Goal: Transaction & Acquisition: Purchase product/service

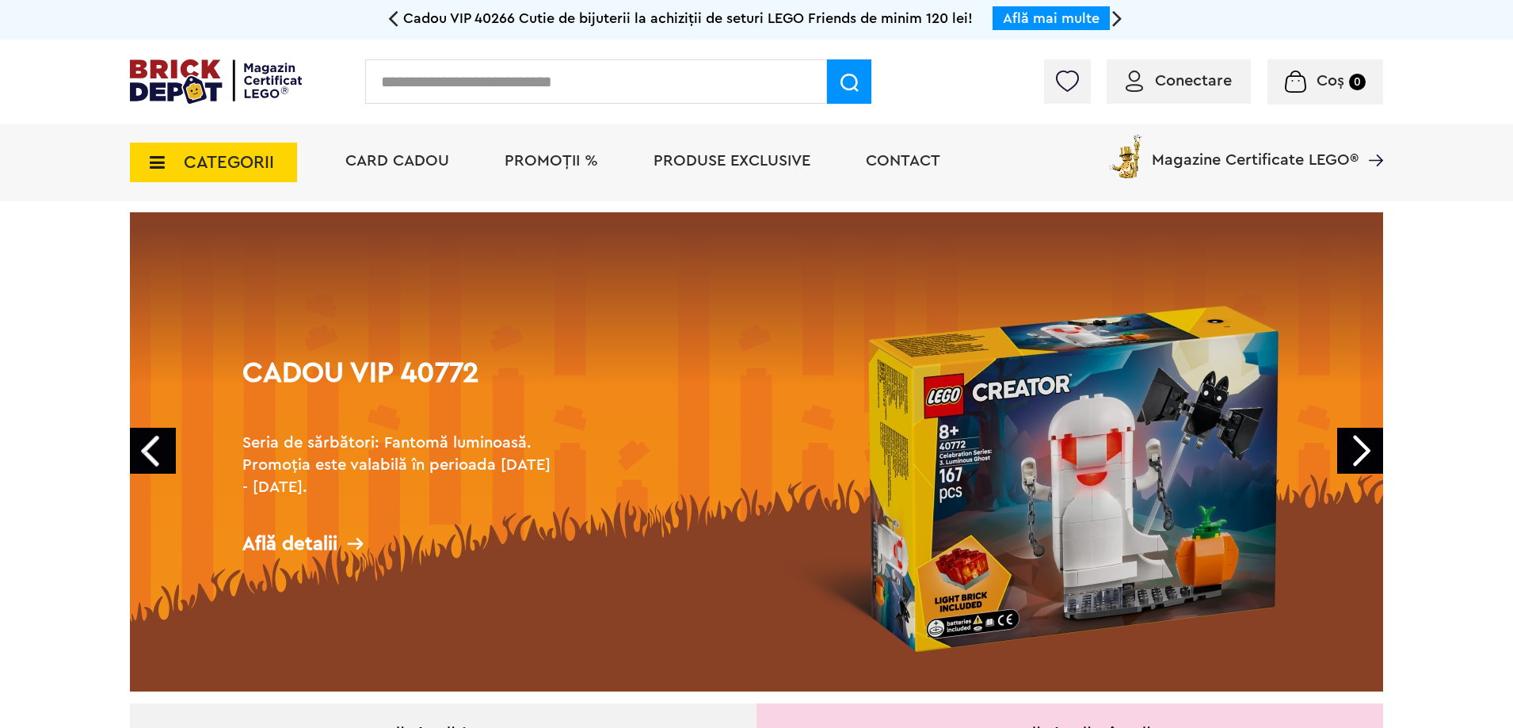
click at [558, 164] on span "PROMOȚII %" at bounding box center [551, 161] width 93 height 16
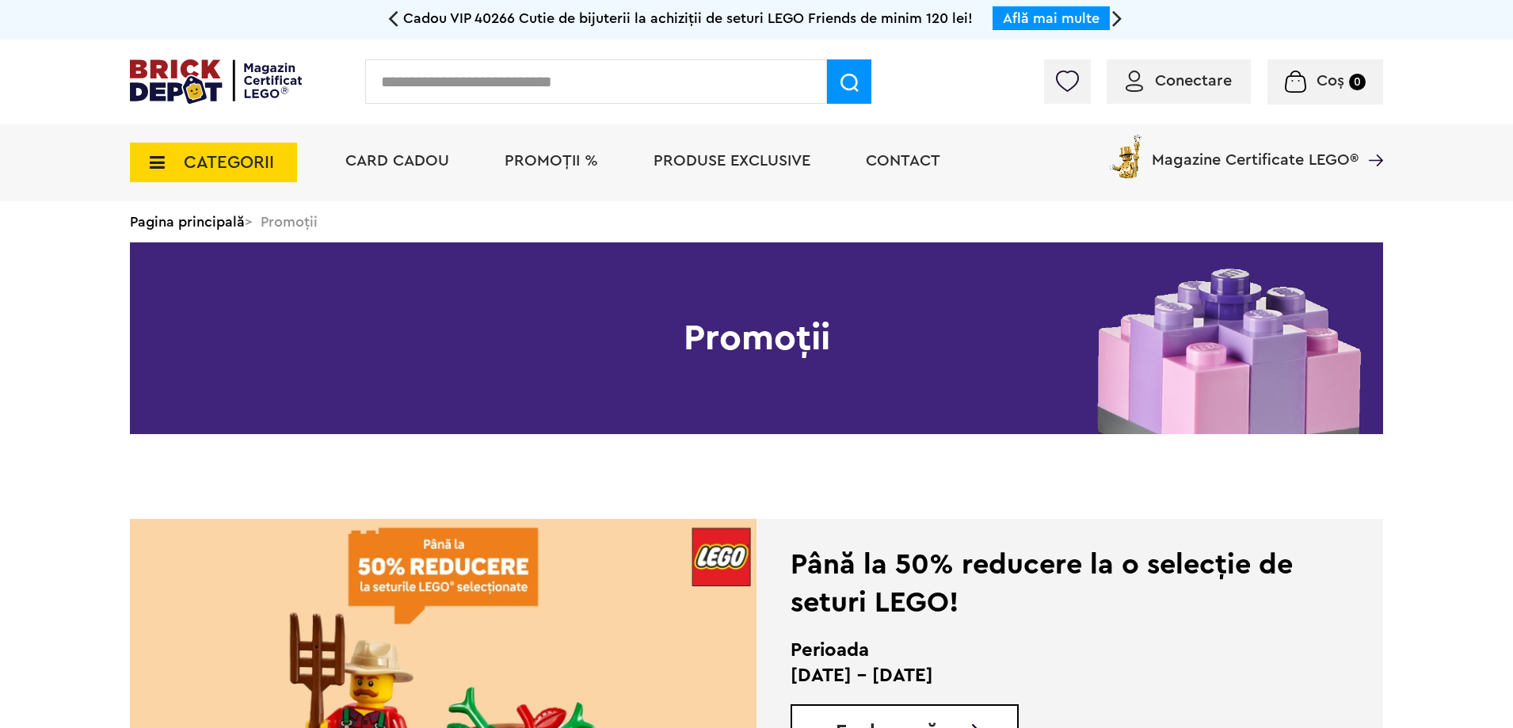
scroll to position [291, 0]
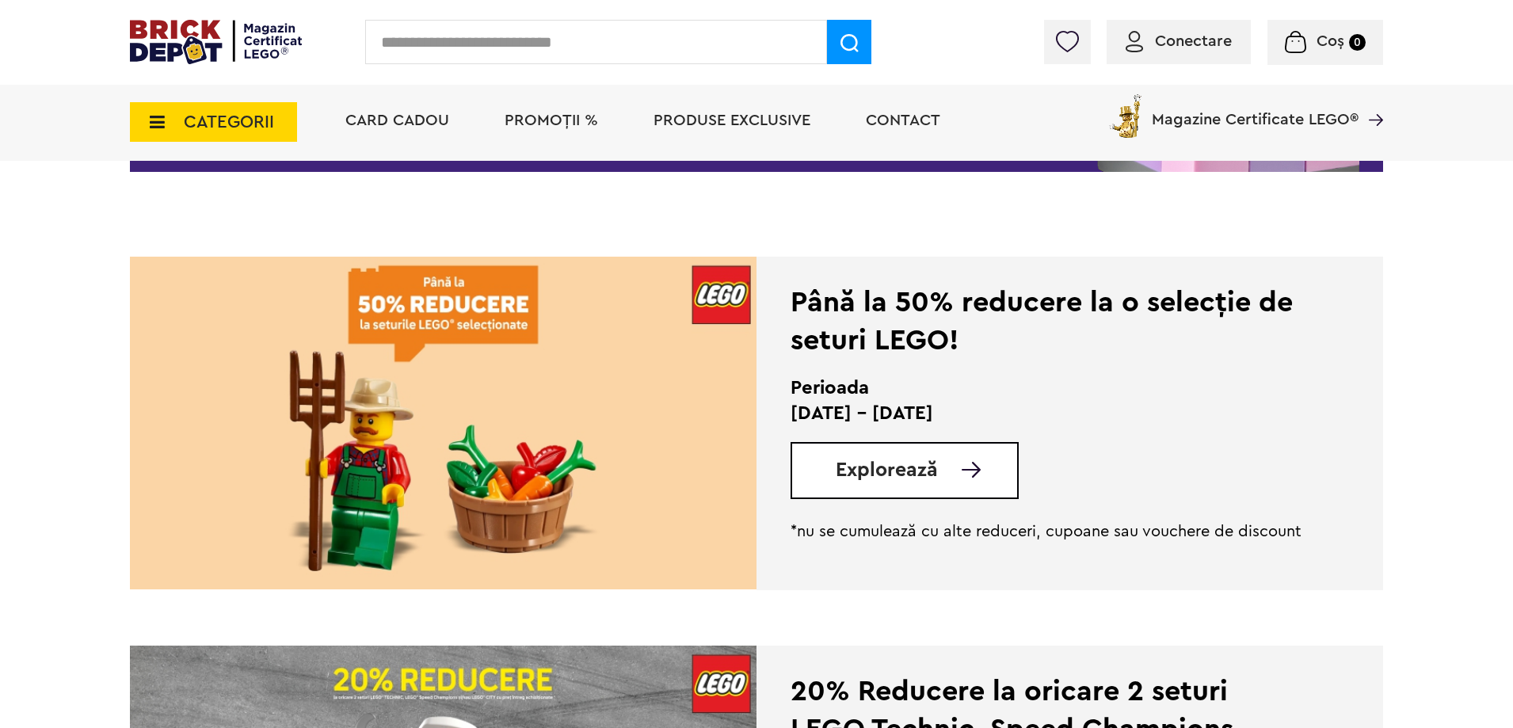
click at [916, 475] on span "Explorează" at bounding box center [887, 470] width 102 height 20
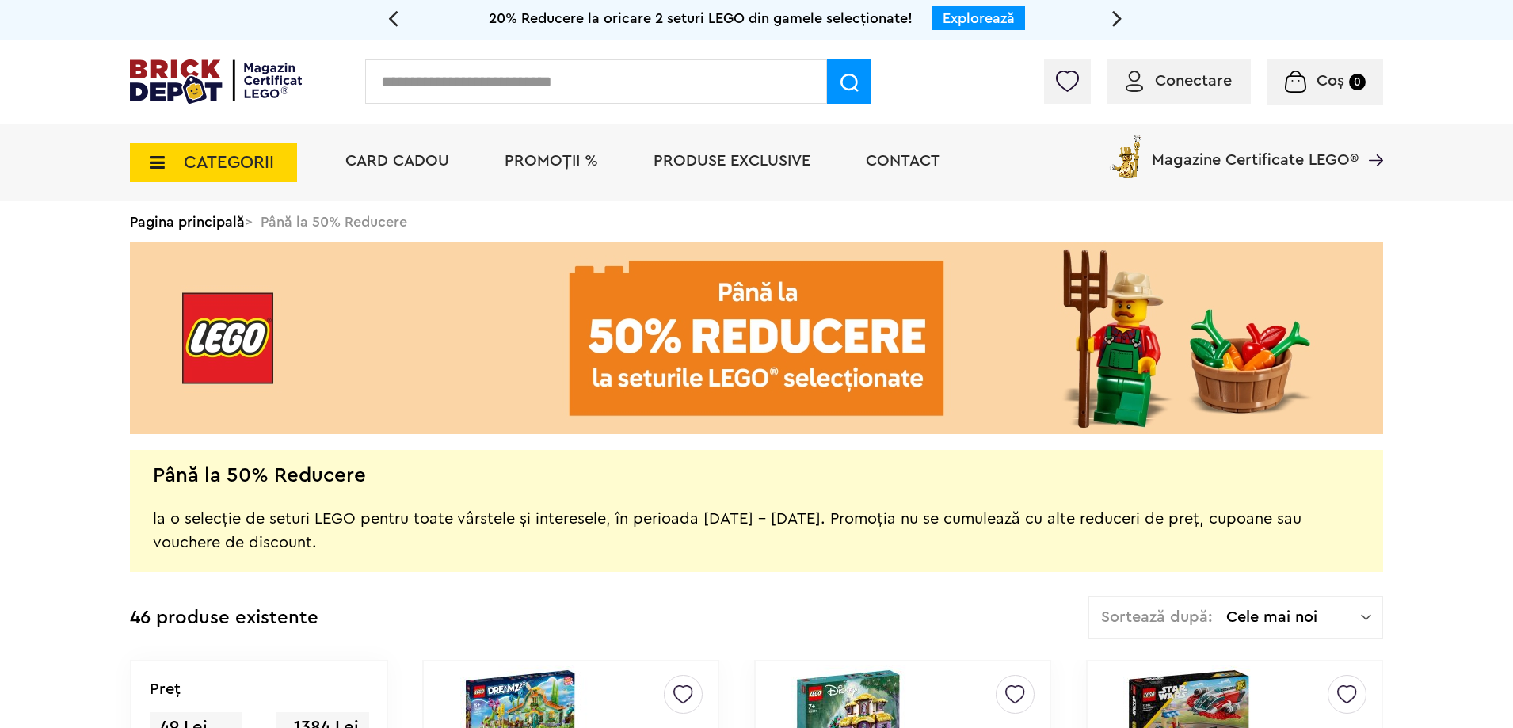
click at [186, 85] on img at bounding box center [216, 81] width 172 height 44
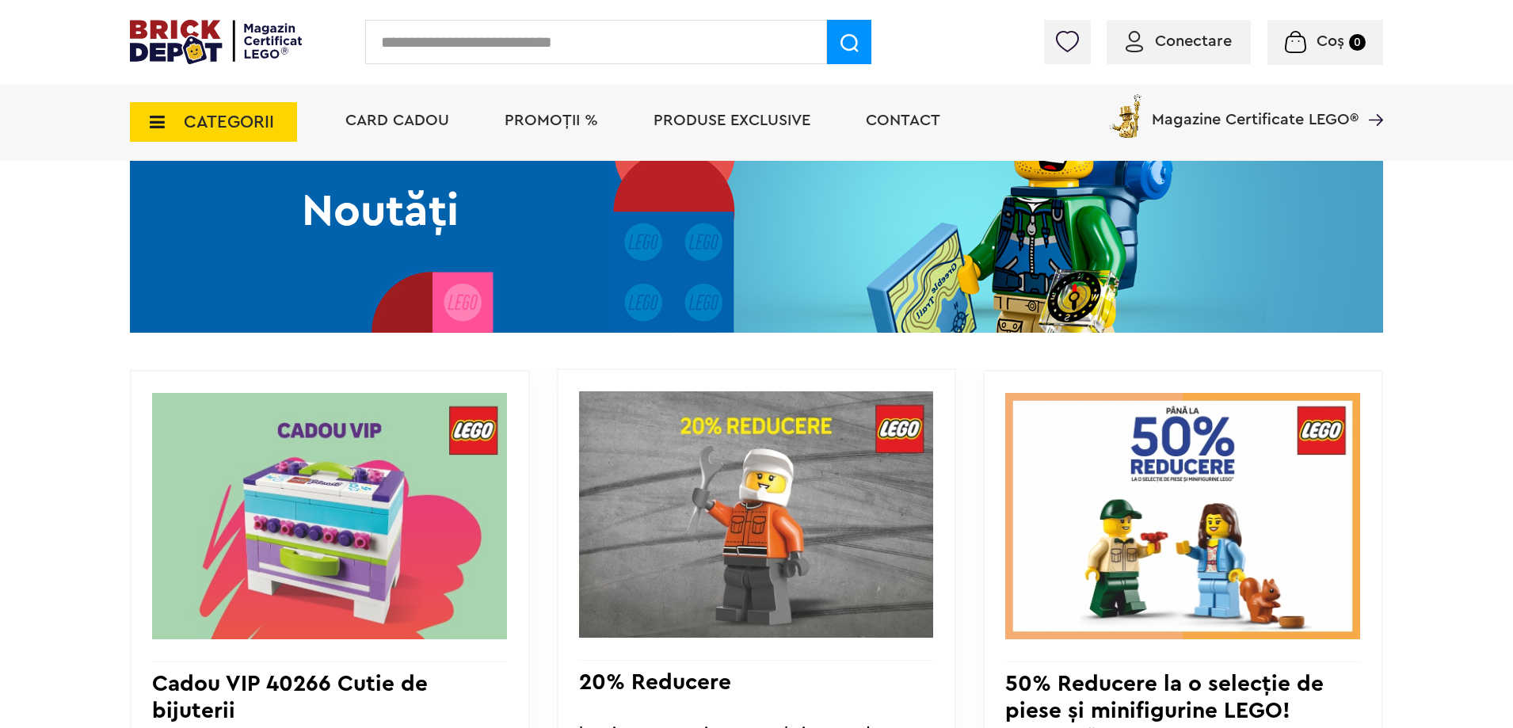
scroll to position [1452, 0]
